Goal: Transaction & Acquisition: Obtain resource

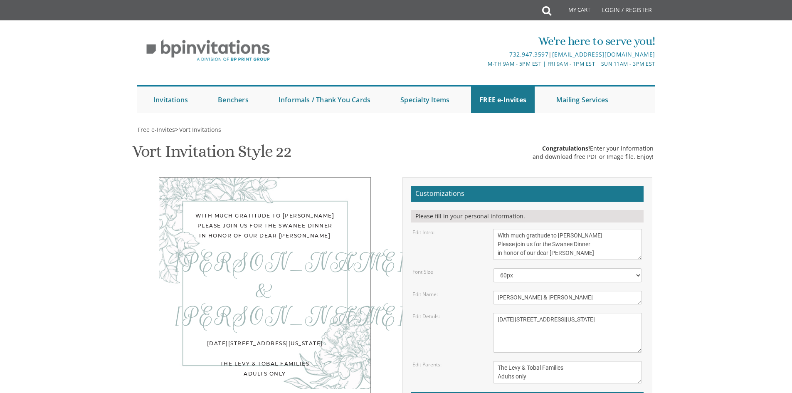
click at [498, 361] on textarea "[PERSON_NAME] and [PERSON_NAME] [PERSON_NAME] and [PERSON_NAME]" at bounding box center [567, 372] width 149 height 22
click at [755, 154] on body "My Cart Total: View Cart Item(s) Submit My Cart Total: View Cart Item(s) Login …" at bounding box center [396, 346] width 792 height 692
click at [539, 361] on textarea "[PERSON_NAME] and [PERSON_NAME] [PERSON_NAME] and [PERSON_NAME]" at bounding box center [567, 372] width 149 height 22
click at [711, 143] on body "My Cart Total: View Cart Item(s) Submit My Cart Total: View Cart Item(s) Login …" at bounding box center [396, 346] width 792 height 692
click at [529, 361] on textarea "[PERSON_NAME] and [PERSON_NAME] [PERSON_NAME] and [PERSON_NAME]" at bounding box center [567, 372] width 149 height 22
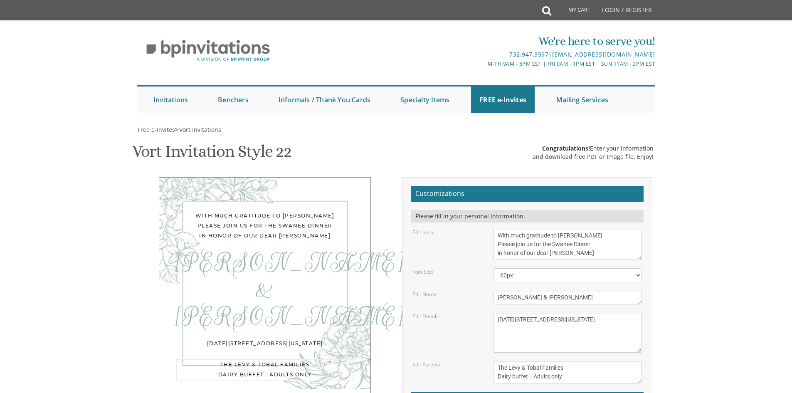
click at [749, 160] on body "My Cart Total: View Cart Item(s) Submit My Cart Total: View Cart Item(s) Login …" at bounding box center [396, 346] width 792 height 692
click at [530, 361] on textarea "[PERSON_NAME] and [PERSON_NAME] [PERSON_NAME] and [PERSON_NAME]" at bounding box center [567, 372] width 149 height 22
type textarea "The Levy & Tobal Families Dairy buffet - Adults only"
click at [724, 153] on body "My Cart Total: View Cart Item(s) Submit My Cart Total: View Cart Item(s) Login …" at bounding box center [396, 346] width 792 height 692
click at [572, 229] on textarea "With much gratitude to Hashem We would like to invite you to The vort of our ch…" at bounding box center [567, 244] width 149 height 31
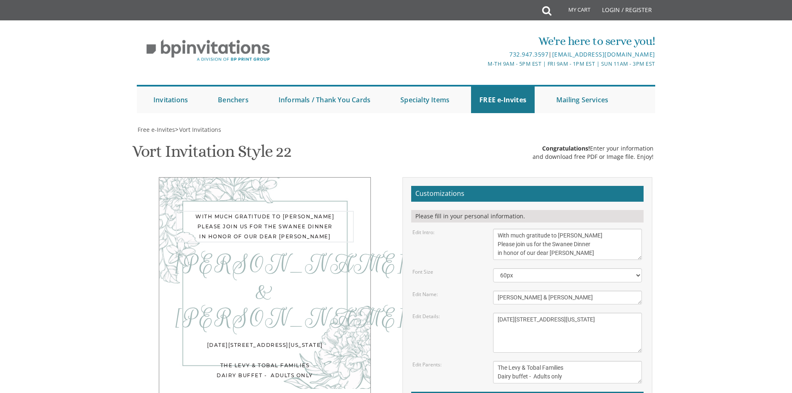
click at [573, 229] on textarea "With much gratitude to Hashem We would like to invite you to The vort of our ch…" at bounding box center [567, 244] width 149 height 31
click at [572, 229] on textarea "With much gratitude to Hashem We would like to invite you to The vort of our ch…" at bounding box center [567, 244] width 149 height 31
click at [574, 229] on textarea "With much gratitude to Hashem We would like to invite you to The vort of our ch…" at bounding box center [567, 244] width 149 height 31
click at [572, 229] on textarea "With much gratitude to Hashem We would like to invite you to The vort of our ch…" at bounding box center [567, 244] width 149 height 31
click at [701, 124] on body "My Cart Total: View Cart Item(s) Submit My Cart Total: View Cart Item(s) Login …" at bounding box center [396, 346] width 792 height 692
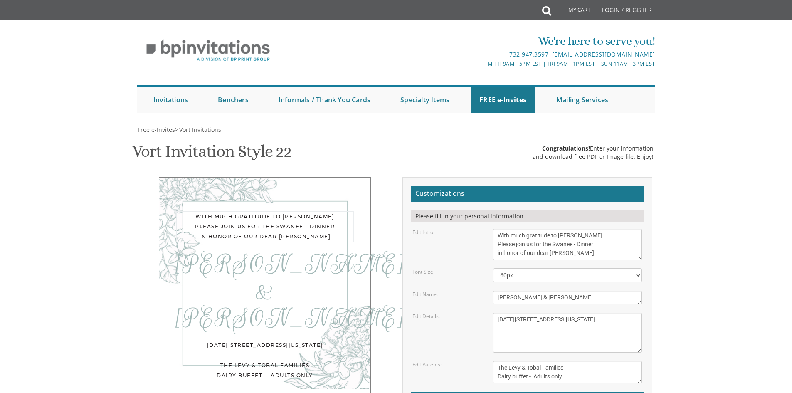
click at [576, 229] on textarea "With much gratitude to Hashem We would like to invite you to The vort of our ch…" at bounding box center [567, 244] width 149 height 31
drag, startPoint x: 692, startPoint y: 102, endPoint x: 697, endPoint y: 99, distance: 5.8
click at [694, 102] on body "My Cart Total: View Cart Item(s) Submit My Cart Total: View Cart Item(s) Login …" at bounding box center [396, 346] width 792 height 692
click at [576, 229] on textarea "With much gratitude to Hashem We would like to invite you to The vort of our ch…" at bounding box center [567, 244] width 149 height 31
type textarea "With much gratitude to [PERSON_NAME] Please join us for the Swanee Dinner in ho…"
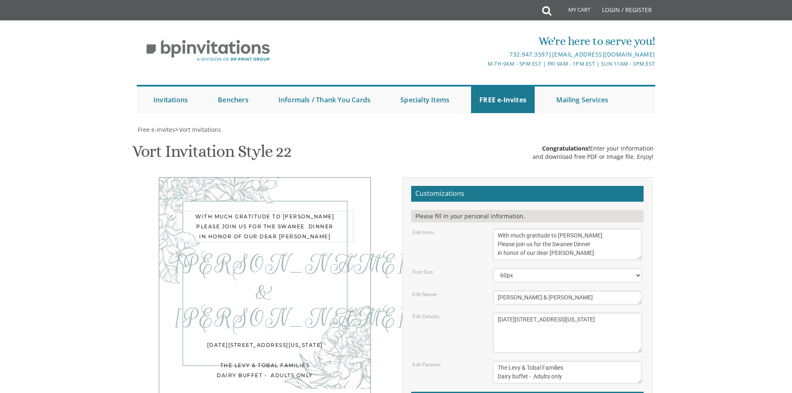
click at [705, 134] on body "My Cart Total: View Cart Item(s) Submit My Cart Total: View Cart Item(s) Login …" at bounding box center [396, 346] width 792 height 692
